Goal: Task Accomplishment & Management: Use online tool/utility

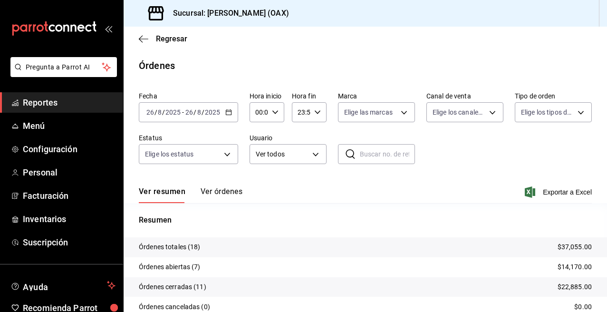
scroll to position [61, 0]
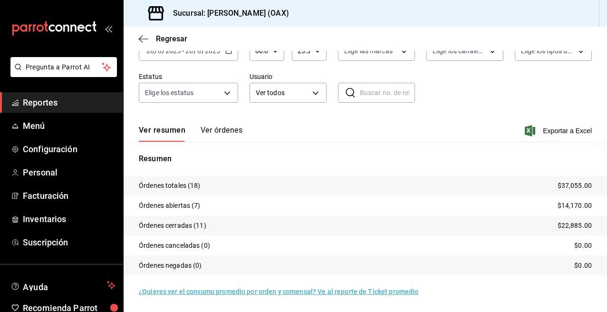
click at [46, 104] on span "Reportes" at bounding box center [69, 102] width 93 height 13
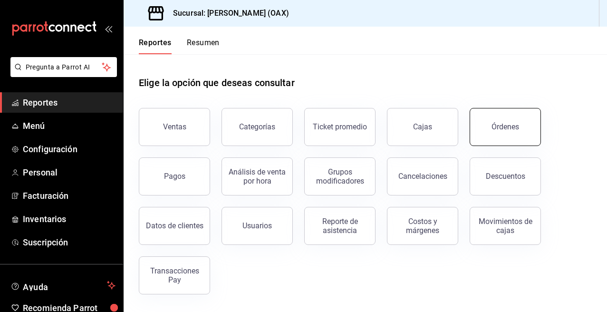
click at [508, 125] on div "Órdenes" at bounding box center [506, 126] width 28 height 9
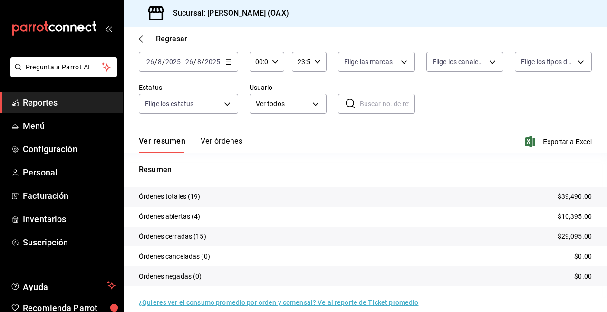
scroll to position [61, 0]
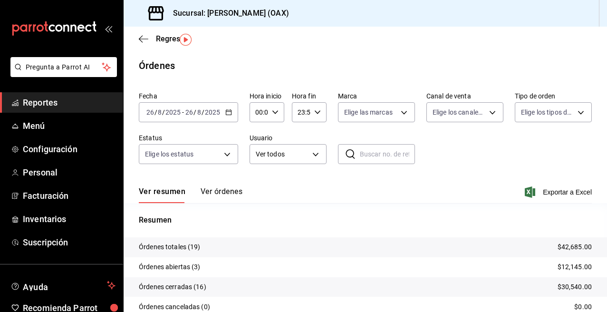
scroll to position [26, 0]
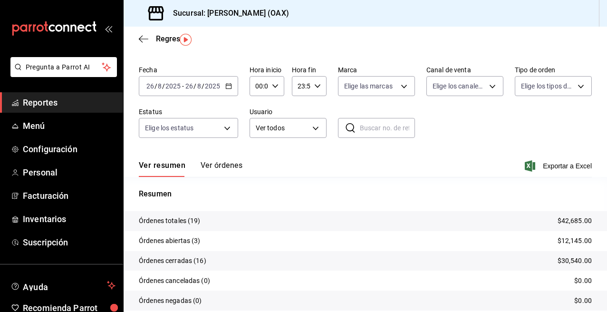
click at [211, 47] on div "Regresar" at bounding box center [366, 39] width 484 height 24
click at [36, 102] on span "Reportes" at bounding box center [69, 102] width 93 height 13
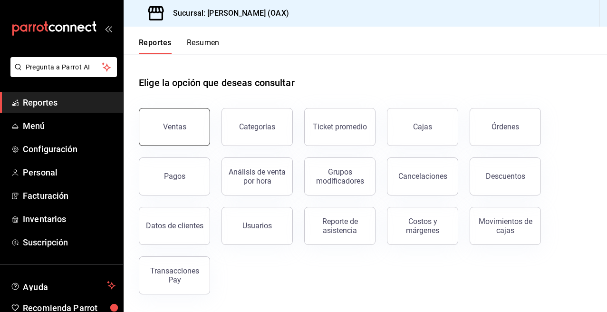
click at [186, 130] on button "Ventas" at bounding box center [174, 127] width 71 height 38
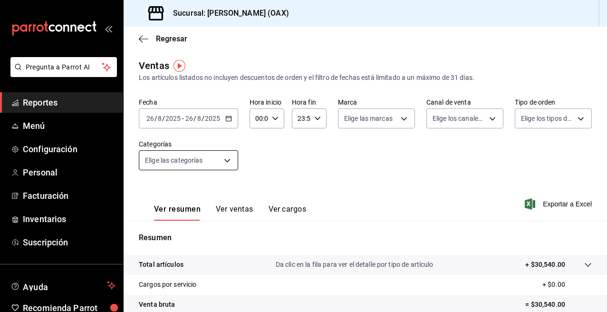
click at [226, 162] on body "Pregunta a Parrot AI Reportes Menú Configuración Personal Facturación Inventari…" at bounding box center [303, 156] width 607 height 312
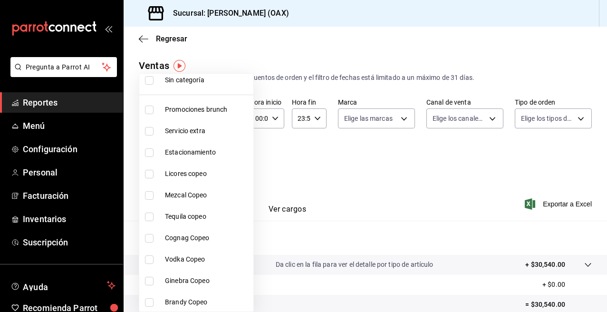
scroll to position [31, 0]
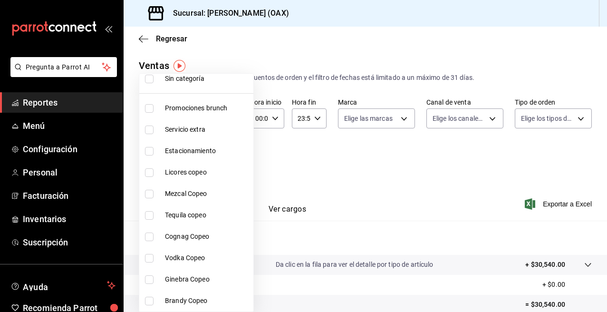
click at [204, 109] on span "Promociones brunch" at bounding box center [207, 108] width 85 height 10
type input "463459c9-37eb-4576-8402-f641077c2631"
checkbox input "true"
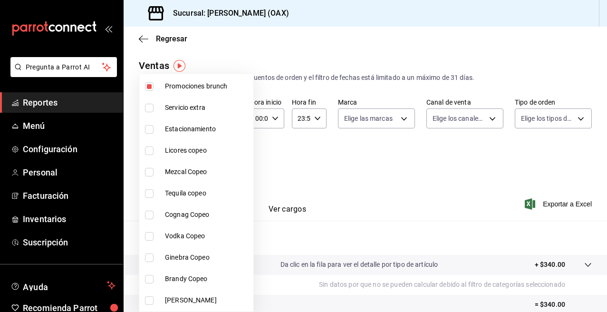
scroll to position [62, 0]
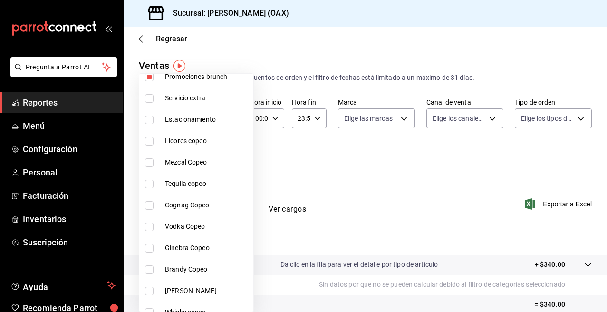
drag, startPoint x: 168, startPoint y: 141, endPoint x: 154, endPoint y: 157, distance: 21.9
click at [168, 141] on span "Licores copeo" at bounding box center [207, 141] width 85 height 10
type input "463459c9-37eb-4576-8402-f641077c2631,53139860-d7d2-4d39-aa52-4d46cf22222e"
checkbox input "true"
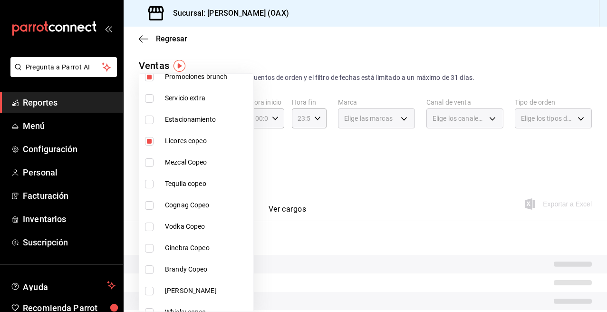
click at [153, 158] on input "checkbox" at bounding box center [149, 162] width 9 height 9
checkbox input "true"
type input "463459c9-37eb-4576-8402-f641077c2631,53139860-d7d2-4d39-aa52-4d46cf22222e,93cce…"
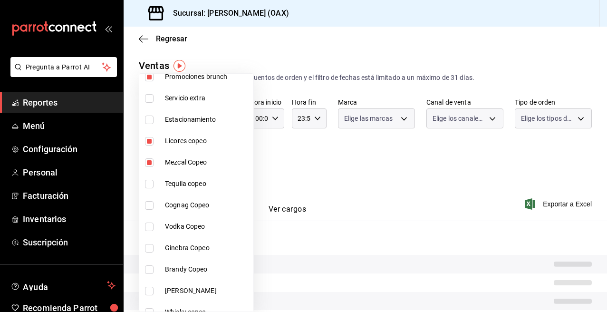
click at [150, 182] on input "checkbox" at bounding box center [149, 184] width 9 height 9
checkbox input "true"
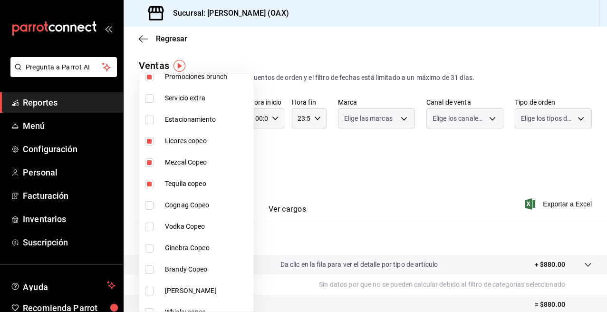
type input "463459c9-37eb-4576-8402-f641077c2631,53139860-d7d2-4d39-aa52-4d46cf22222e,93cce…"
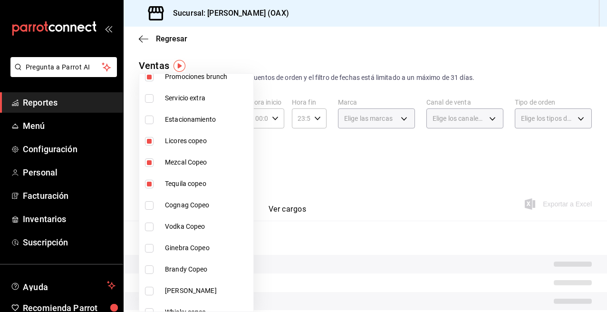
click at [150, 205] on input "checkbox" at bounding box center [149, 205] width 9 height 9
checkbox input "true"
type input "463459c9-37eb-4576-8402-f641077c2631,53139860-d7d2-4d39-aa52-4d46cf22222e,93cce…"
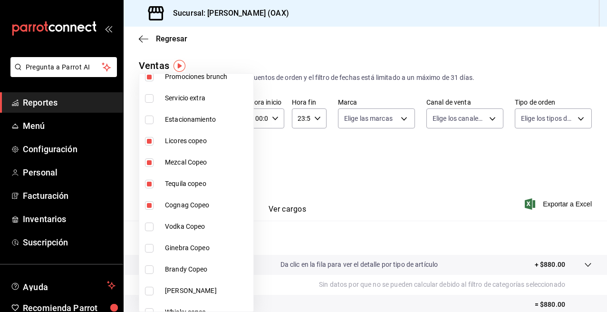
click at [151, 226] on input "checkbox" at bounding box center [149, 227] width 9 height 9
checkbox input "true"
type input "463459c9-37eb-4576-8402-f641077c2631,53139860-d7d2-4d39-aa52-4d46cf22222e,93cce…"
click at [148, 250] on input "checkbox" at bounding box center [149, 248] width 9 height 9
checkbox input "true"
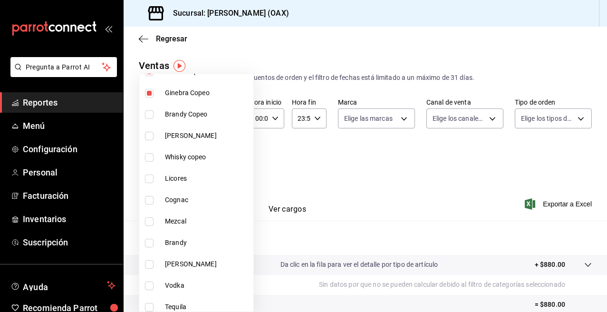
scroll to position [219, 0]
click at [188, 112] on span "Brandy Copeo" at bounding box center [207, 113] width 85 height 10
type input "463459c9-37eb-4576-8402-f641077c2631,53139860-d7d2-4d39-aa52-4d46cf22222e,93cce…"
checkbox input "true"
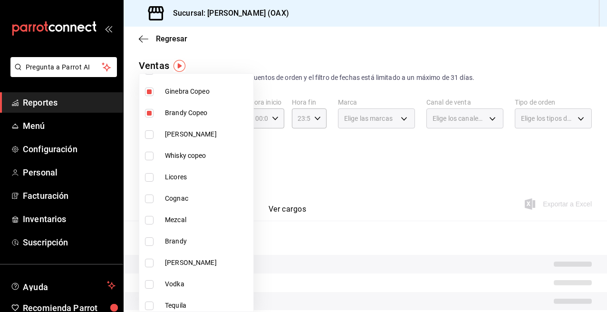
click at [162, 133] on li "[PERSON_NAME]" at bounding box center [196, 134] width 114 height 21
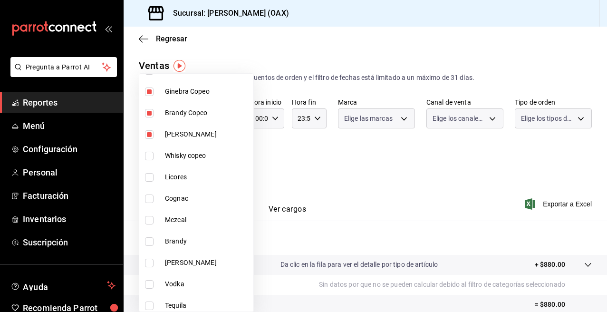
type input "463459c9-37eb-4576-8402-f641077c2631,53139860-d7d2-4d39-aa52-4d46cf22222e,93cce…"
checkbox input "true"
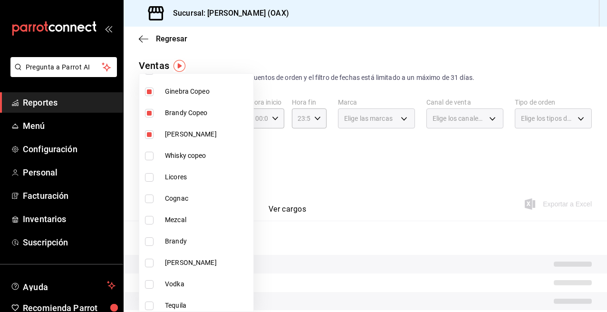
click at [176, 151] on span "Whisky copeo" at bounding box center [207, 156] width 85 height 10
type input "463459c9-37eb-4576-8402-f641077c2631,53139860-d7d2-4d39-aa52-4d46cf22222e,93cce…"
checkbox input "true"
click at [175, 182] on li "Licores" at bounding box center [196, 176] width 114 height 21
type input "463459c9-37eb-4576-8402-f641077c2631,53139860-d7d2-4d39-aa52-4d46cf22222e,93cce…"
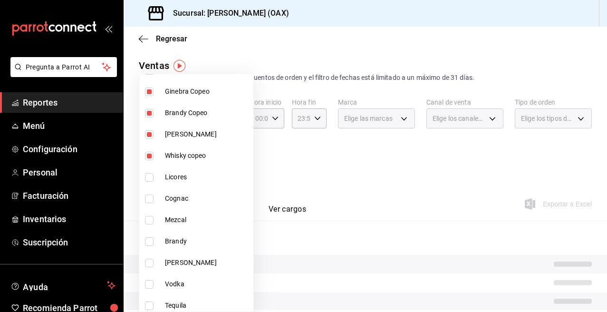
checkbox input "true"
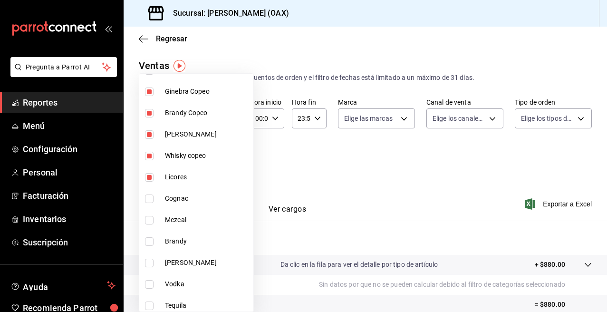
click at [176, 204] on li "Cognac" at bounding box center [196, 198] width 114 height 21
type input "463459c9-37eb-4576-8402-f641077c2631,53139860-d7d2-4d39-aa52-4d46cf22222e,93cce…"
checkbox input "true"
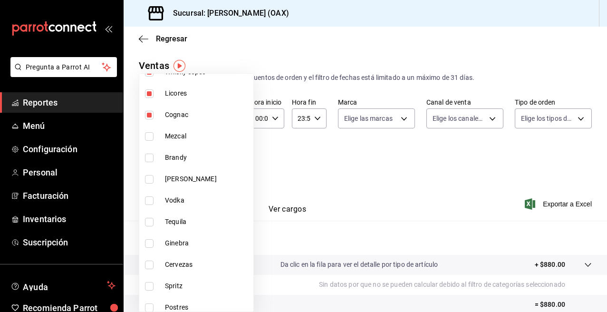
scroll to position [306, 0]
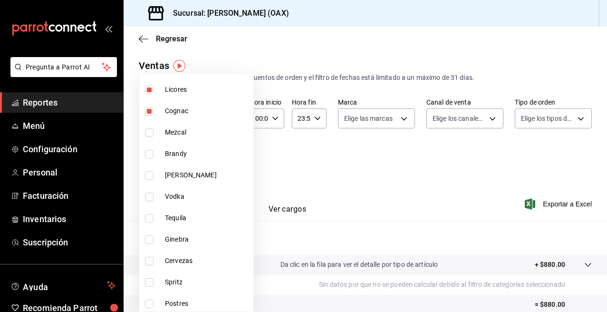
click at [190, 133] on span "Mezcal" at bounding box center [207, 132] width 85 height 10
type input "463459c9-37eb-4576-8402-f641077c2631,53139860-d7d2-4d39-aa52-4d46cf22222e,93cce…"
checkbox input "true"
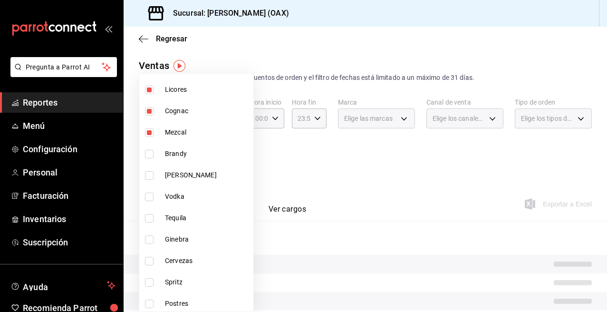
click at [184, 153] on span "Brandy" at bounding box center [207, 154] width 85 height 10
type input "463459c9-37eb-4576-8402-f641077c2631,53139860-d7d2-4d39-aa52-4d46cf22222e,93cce…"
checkbox input "true"
click at [175, 175] on span "[PERSON_NAME]" at bounding box center [207, 175] width 85 height 10
click at [177, 196] on span "Vodka" at bounding box center [207, 197] width 85 height 10
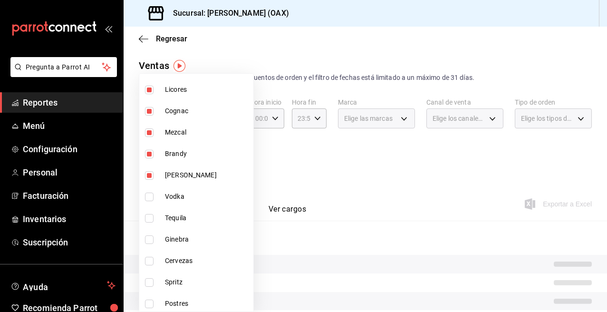
type input "463459c9-37eb-4576-8402-f641077c2631,53139860-d7d2-4d39-aa52-4d46cf22222e,93cce…"
checkbox input "true"
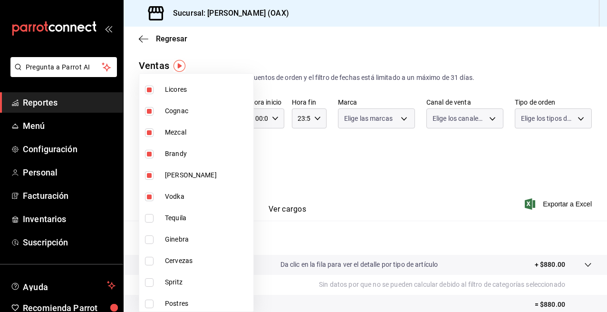
click at [176, 217] on span "Tequila" at bounding box center [207, 218] width 85 height 10
click at [175, 238] on span "Ginebra" at bounding box center [207, 239] width 85 height 10
type input "463459c9-37eb-4576-8402-f641077c2631,53139860-d7d2-4d39-aa52-4d46cf22222e,93cce…"
checkbox input "true"
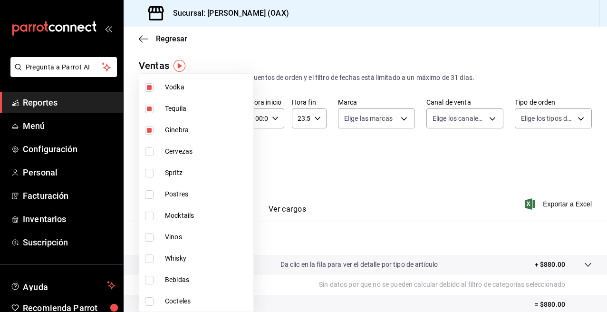
scroll to position [425, 0]
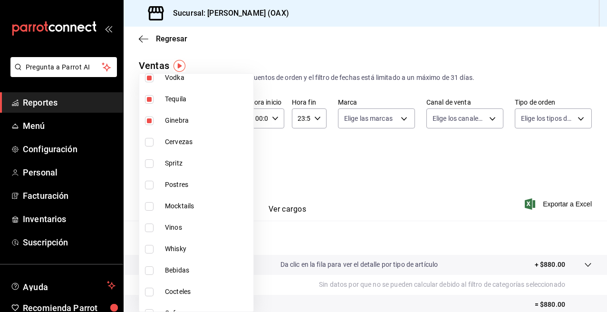
click at [177, 144] on span "Cervezas" at bounding box center [207, 142] width 85 height 10
type input "463459c9-37eb-4576-8402-f641077c2631,53139860-d7d2-4d39-aa52-4d46cf22222e,93cce…"
checkbox input "true"
click at [173, 165] on span "Spritz" at bounding box center [207, 163] width 85 height 10
type input "463459c9-37eb-4576-8402-f641077c2631,53139860-d7d2-4d39-aa52-4d46cf22222e,93cce…"
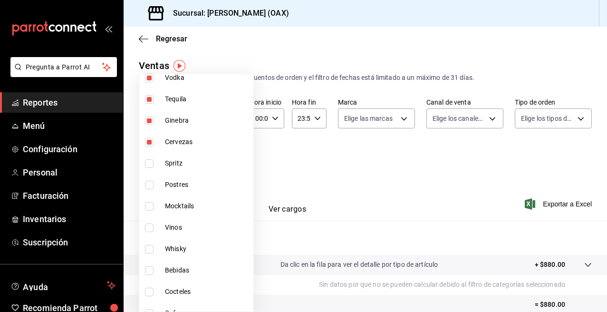
checkbox input "true"
drag, startPoint x: 175, startPoint y: 207, endPoint x: 173, endPoint y: 223, distance: 16.3
click at [175, 207] on span "Mocktails" at bounding box center [207, 206] width 85 height 10
type input "463459c9-37eb-4576-8402-f641077c2631,53139860-d7d2-4d39-aa52-4d46cf22222e,93cce…"
checkbox input "true"
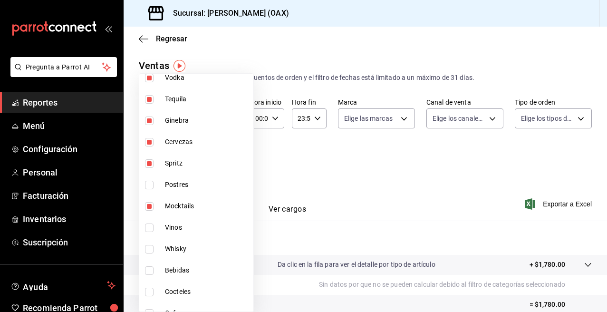
click at [172, 224] on span "Vinos" at bounding box center [207, 228] width 85 height 10
type input "463459c9-37eb-4576-8402-f641077c2631,53139860-d7d2-4d39-aa52-4d46cf22222e,93cce…"
checkbox input "true"
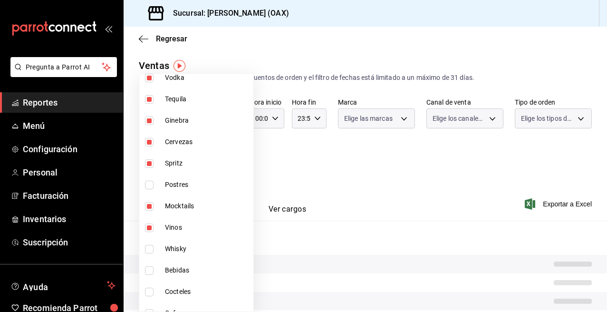
click at [171, 244] on span "Whisky" at bounding box center [207, 249] width 85 height 10
type input "463459c9-37eb-4576-8402-f641077c2631,53139860-d7d2-4d39-aa52-4d46cf22222e,93cce…"
checkbox input "true"
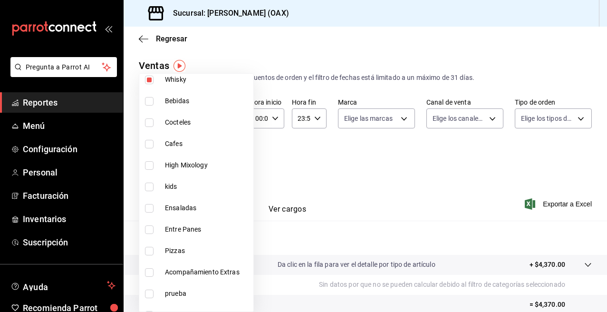
scroll to position [511, 0]
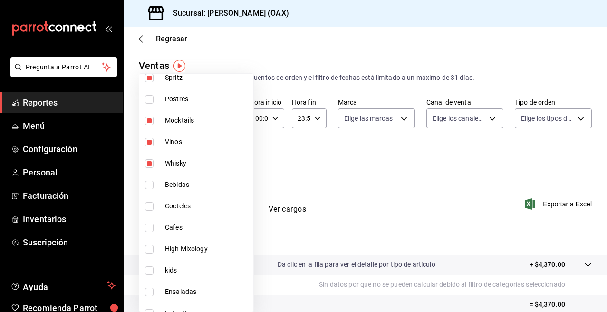
click at [184, 184] on span "Bebidas" at bounding box center [207, 185] width 85 height 10
type input "463459c9-37eb-4576-8402-f641077c2631,53139860-d7d2-4d39-aa52-4d46cf22222e,93cce…"
checkbox input "true"
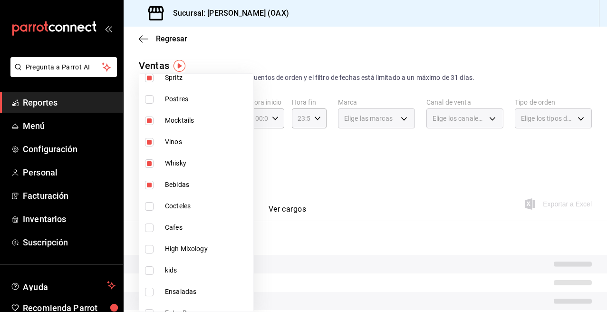
click at [181, 212] on li "Cocteles" at bounding box center [196, 205] width 114 height 21
type input "463459c9-37eb-4576-8402-f641077c2631,53139860-d7d2-4d39-aa52-4d46cf22222e,93cce…"
checkbox input "true"
click at [178, 222] on li "Cafes" at bounding box center [196, 227] width 114 height 21
type input "463459c9-37eb-4576-8402-f641077c2631,53139860-d7d2-4d39-aa52-4d46cf22222e,93cce…"
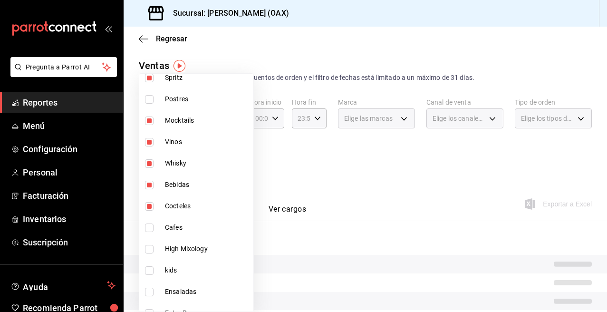
checkbox input "true"
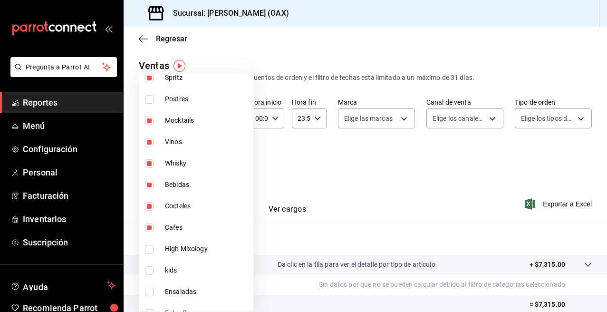
drag, startPoint x: 187, startPoint y: 255, endPoint x: 251, endPoint y: 222, distance: 71.7
click at [187, 255] on li "High Mixology" at bounding box center [196, 248] width 114 height 21
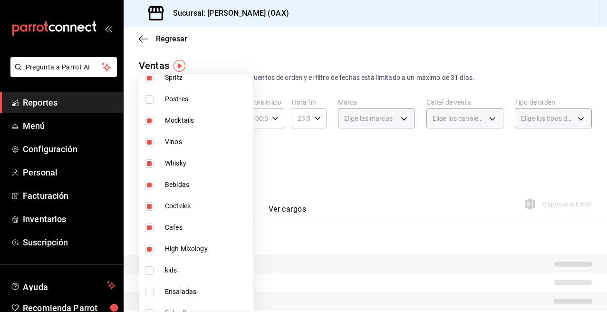
type input "463459c9-37eb-4576-8402-f641077c2631,53139860-d7d2-4d39-aa52-4d46cf22222e,93cce…"
checkbox input "true"
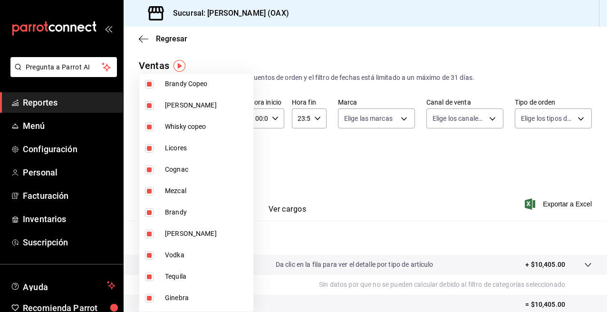
scroll to position [233, 0]
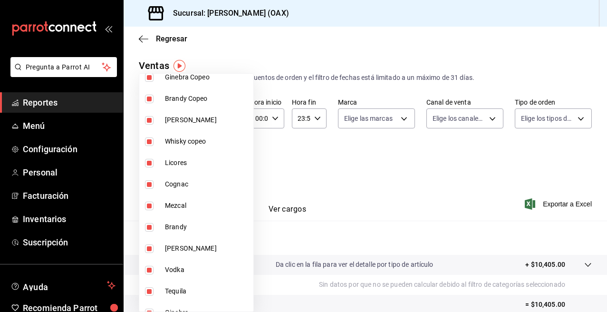
click at [320, 136] on div at bounding box center [303, 156] width 607 height 312
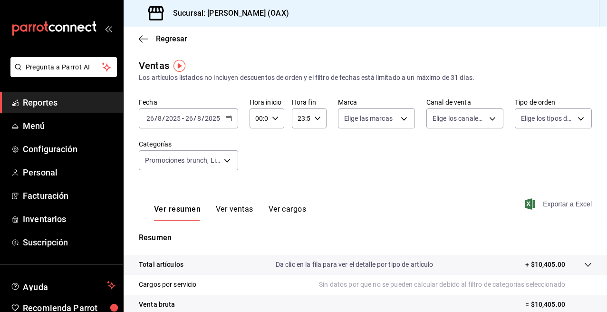
click at [560, 205] on span "Exportar a Excel" at bounding box center [559, 203] width 65 height 11
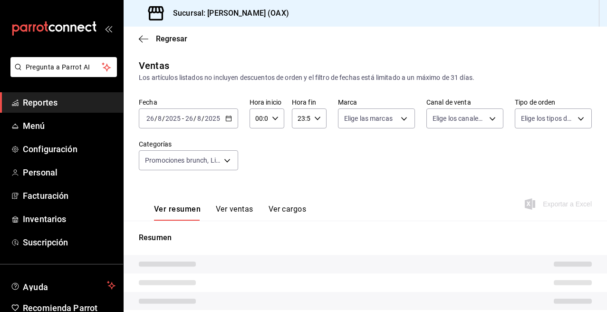
type input "463459c9-37eb-4576-8402-f641077c2631,53139860-d7d2-4d39-aa52-4d46cf22222e,93cce…"
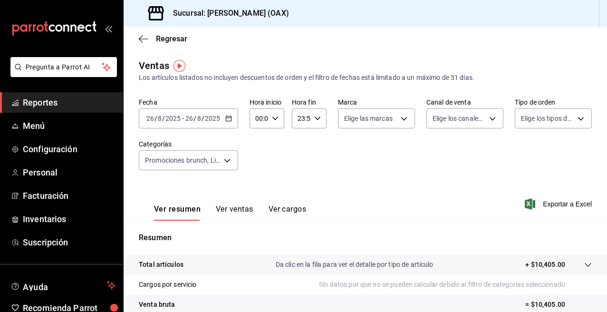
click at [317, 31] on div "Regresar" at bounding box center [366, 39] width 484 height 24
click at [281, 37] on div "Regresar" at bounding box center [366, 39] width 484 height 24
